Goal: Task Accomplishment & Management: Complete application form

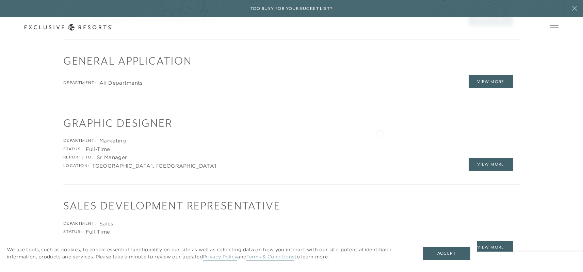
scroll to position [1039, 0]
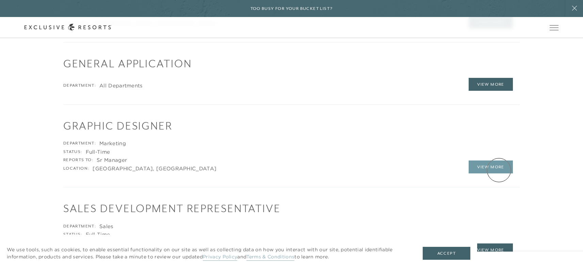
click at [499, 170] on link "View More" at bounding box center [490, 167] width 44 height 13
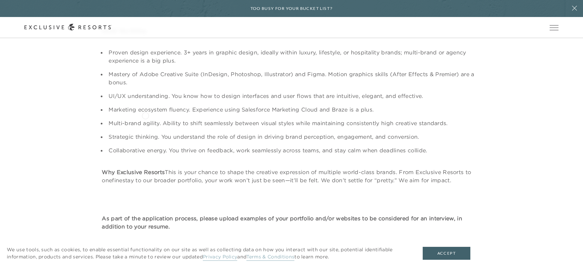
scroll to position [604, 0]
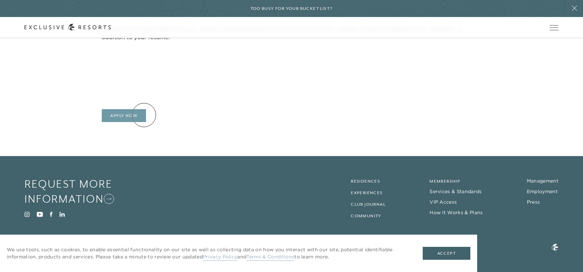
click at [134, 115] on link "Apply Now" at bounding box center [124, 115] width 44 height 13
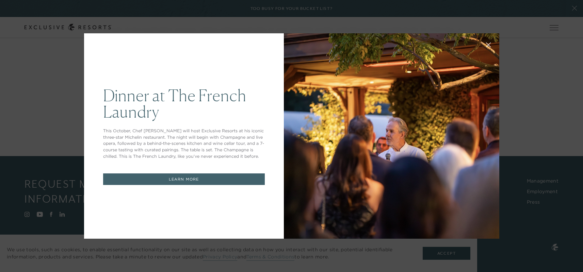
scroll to position [0, 0]
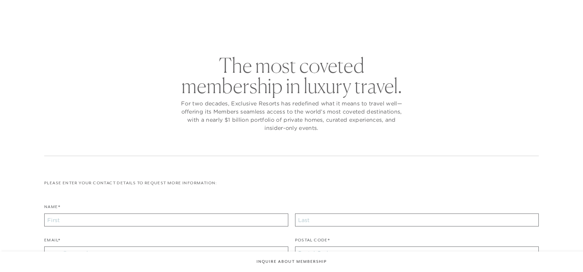
checkbox input "false"
